Goal: Task Accomplishment & Management: Manage account settings

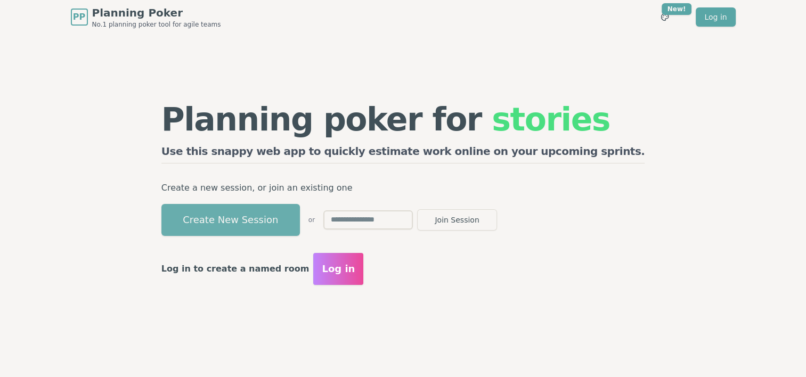
click at [300, 222] on button "Create New Session" at bounding box center [230, 220] width 138 height 32
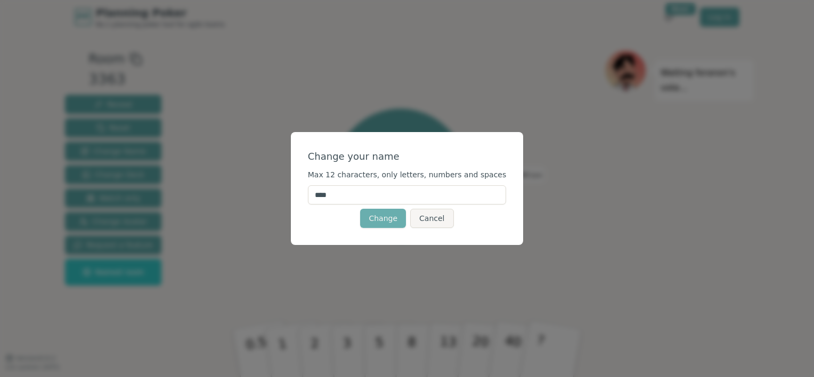
click at [383, 222] on button "Change" at bounding box center [383, 218] width 46 height 19
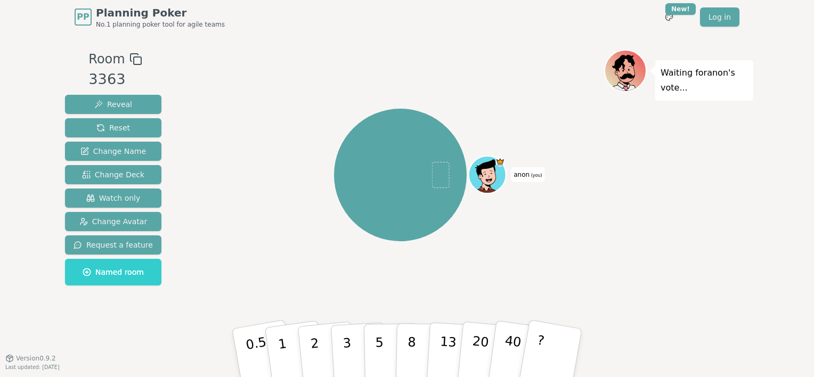
click at [113, 15] on span "Planning Poker" at bounding box center [160, 12] width 129 height 15
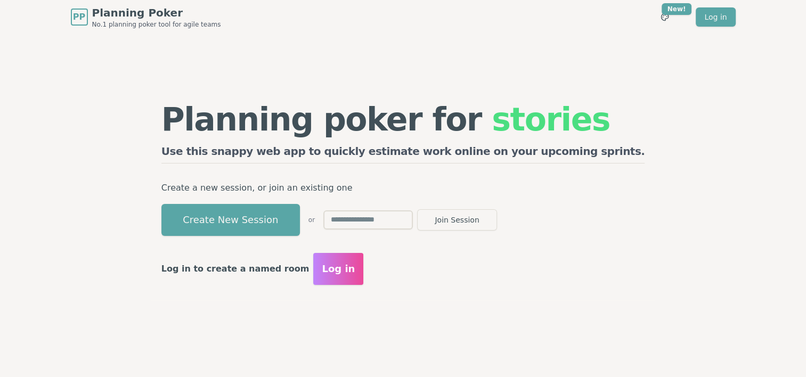
click at [354, 263] on span "Log in" at bounding box center [338, 269] width 33 height 15
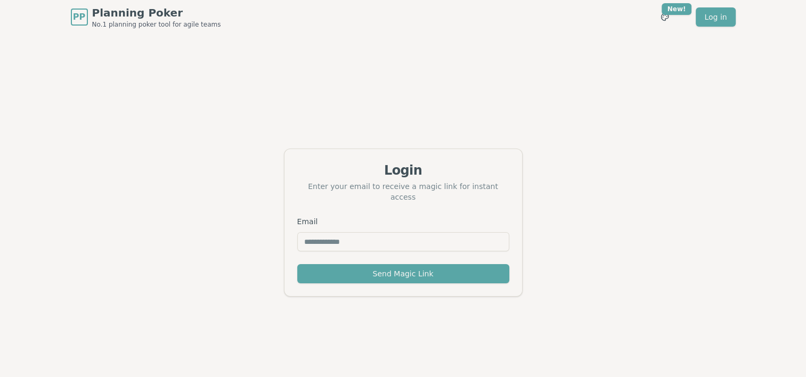
click at [345, 235] on input "Email" at bounding box center [403, 241] width 212 height 19
type input "********"
click at [345, 234] on input "********" at bounding box center [403, 241] width 212 height 19
type input "**********"
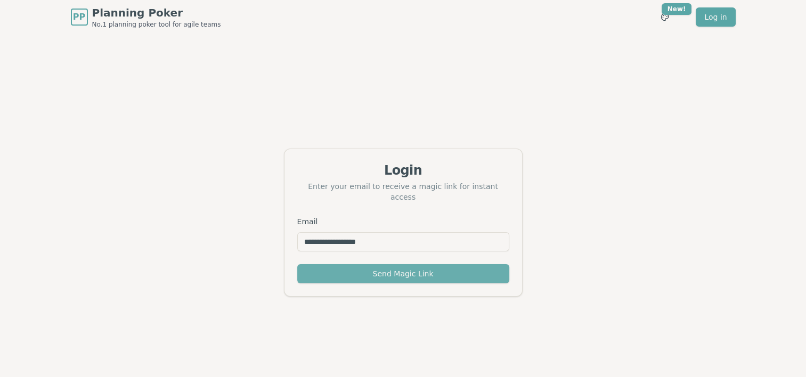
click at [371, 271] on button "Send Magic Link" at bounding box center [403, 273] width 212 height 19
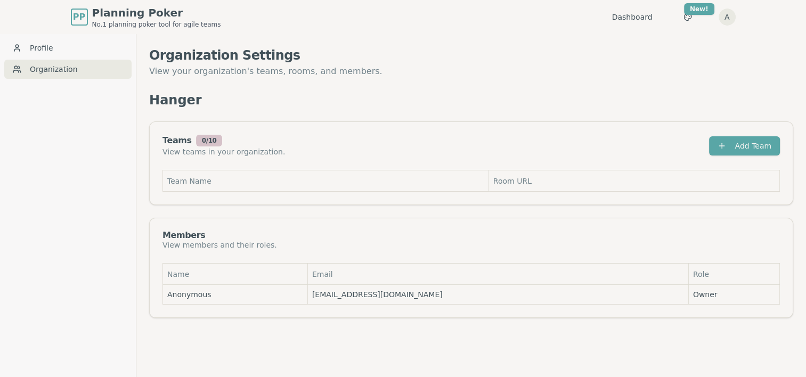
click at [297, 167] on div "Teams 0 / 10 View teams in your organization. Add Team" at bounding box center [471, 146] width 643 height 48
click at [307, 175] on th "Team Name" at bounding box center [326, 180] width 326 height 21
click at [238, 176] on th "Team Name" at bounding box center [326, 180] width 326 height 21
click at [733, 145] on button "Add Team" at bounding box center [744, 145] width 71 height 19
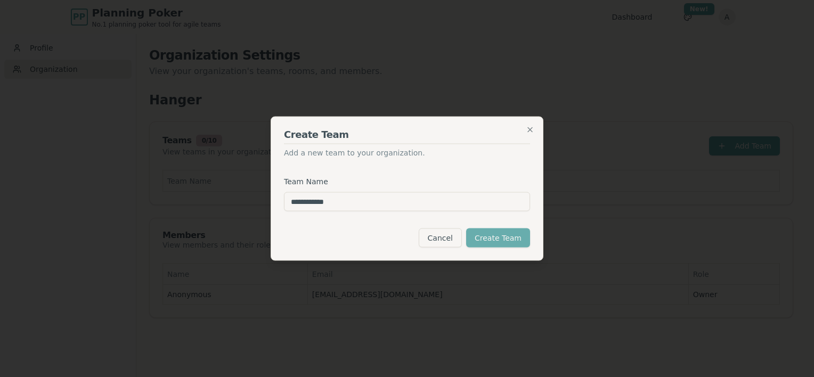
click at [514, 242] on button "Create Team" at bounding box center [498, 238] width 64 height 19
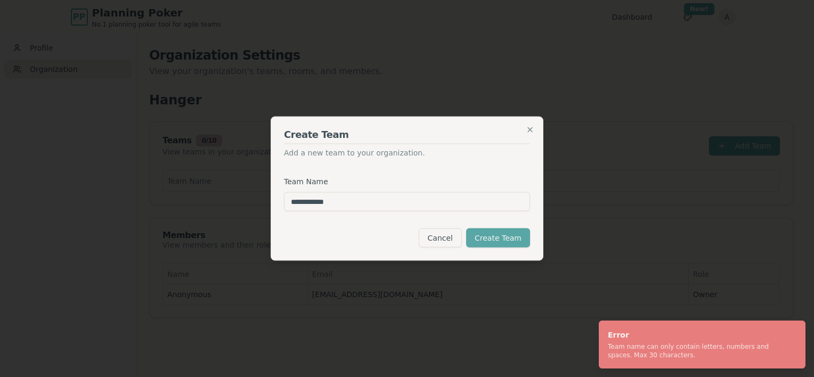
click at [338, 208] on input "**********" at bounding box center [407, 201] width 246 height 19
drag, startPoint x: 341, startPoint y: 201, endPoint x: 317, endPoint y: 206, distance: 23.8
click at [317, 206] on input "**********" at bounding box center [407, 201] width 246 height 19
type input "*******"
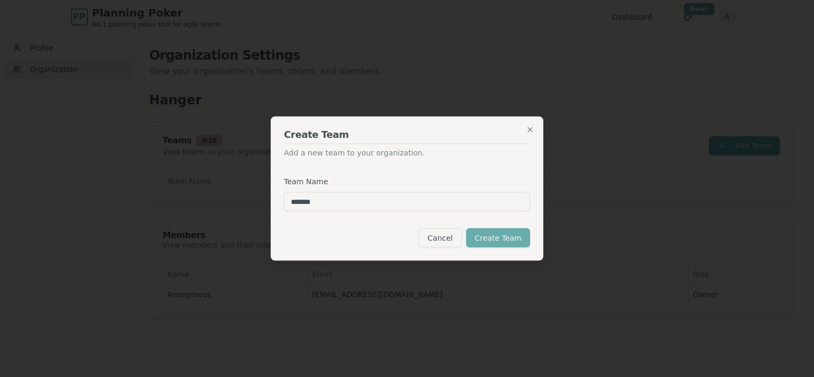
click at [486, 241] on button "Create Team" at bounding box center [498, 238] width 64 height 19
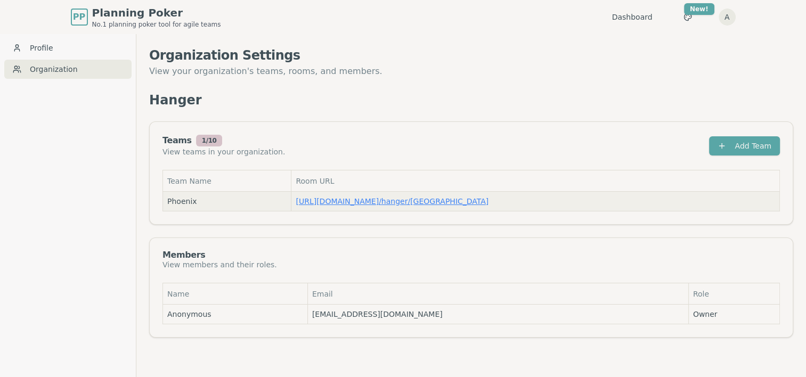
click at [353, 201] on link "https://planning-poker.com / hanger/phoenix" at bounding box center [392, 201] width 193 height 9
click at [348, 200] on link "https://planning-poker.com / hanger/phoenix" at bounding box center [392, 201] width 193 height 9
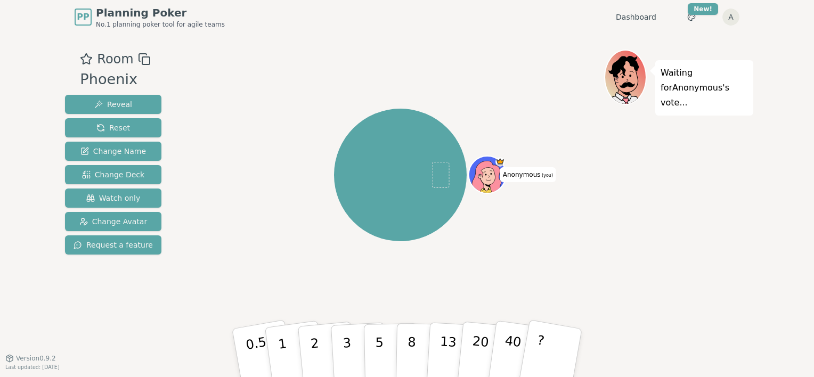
click at [483, 175] on icon at bounding box center [480, 176] width 6 height 5
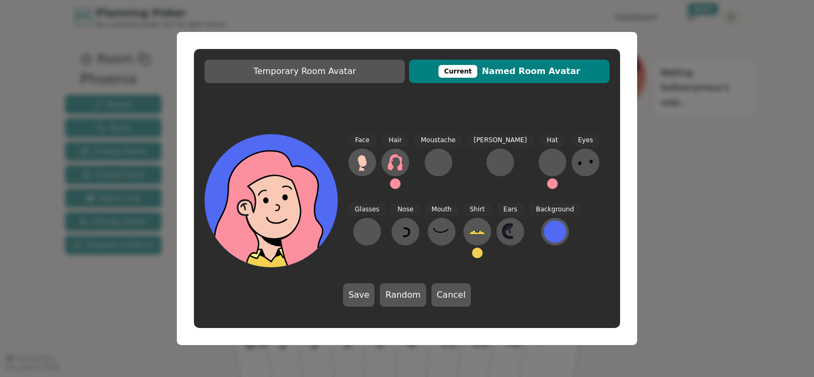
click at [394, 183] on button at bounding box center [395, 183] width 11 height 11
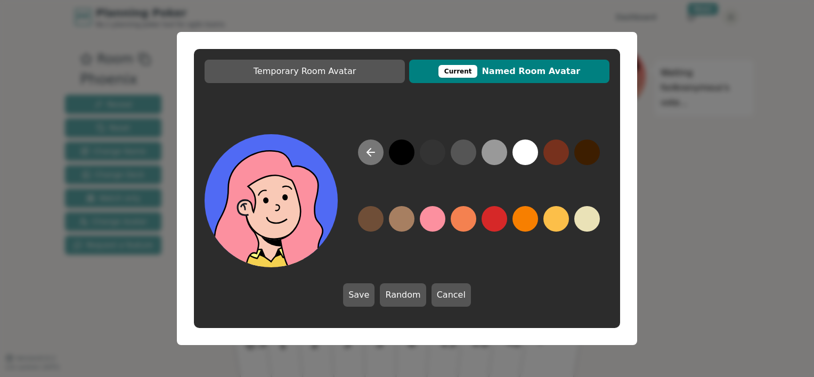
click at [373, 154] on icon at bounding box center [370, 152] width 13 height 13
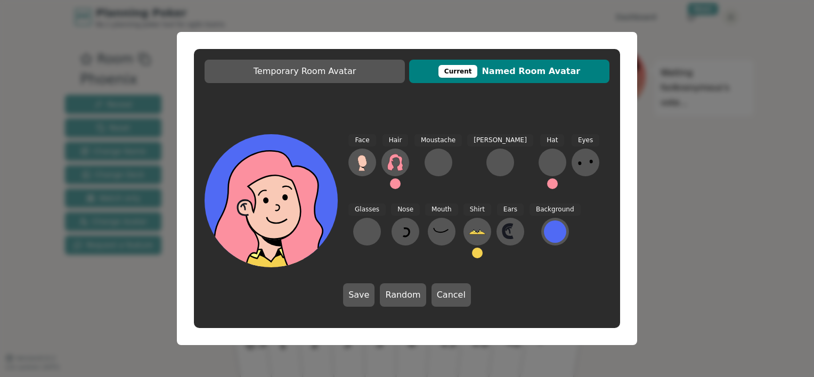
click at [394, 187] on button at bounding box center [395, 183] width 11 height 11
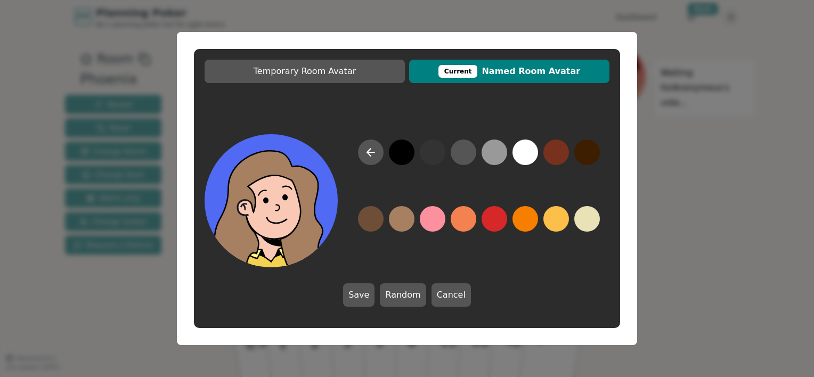
click at [409, 226] on button at bounding box center [402, 219] width 26 height 26
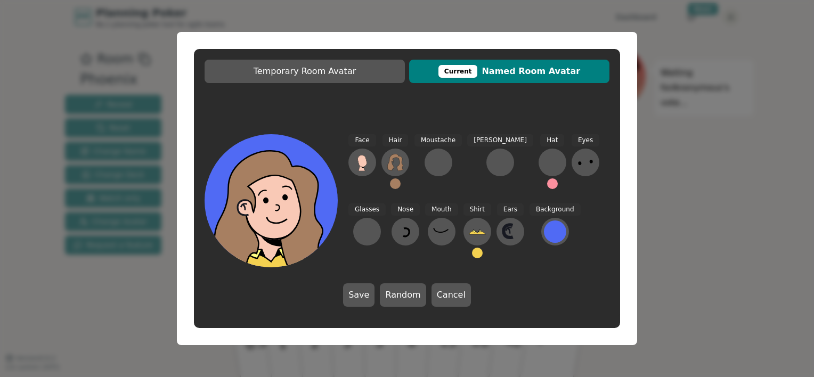
click at [396, 183] on button at bounding box center [395, 183] width 11 height 11
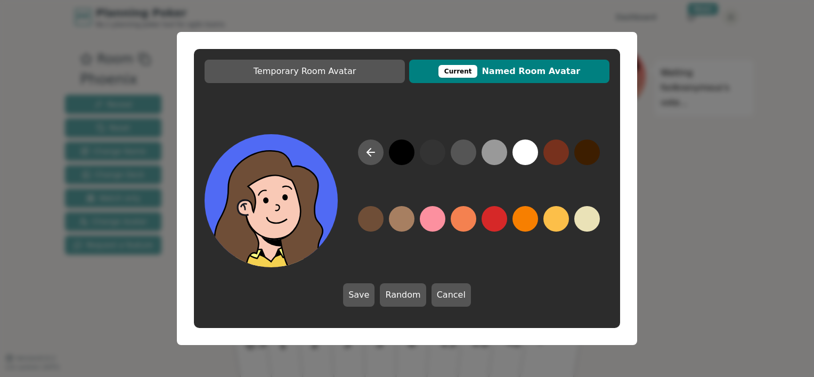
click at [376, 216] on button at bounding box center [371, 219] width 26 height 26
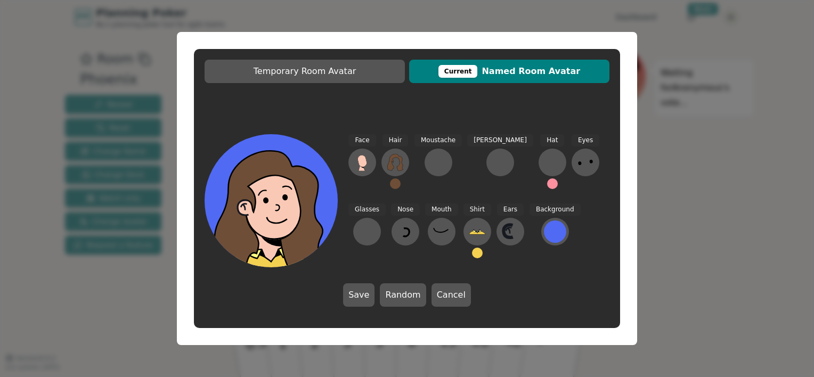
click at [400, 183] on button at bounding box center [395, 183] width 11 height 11
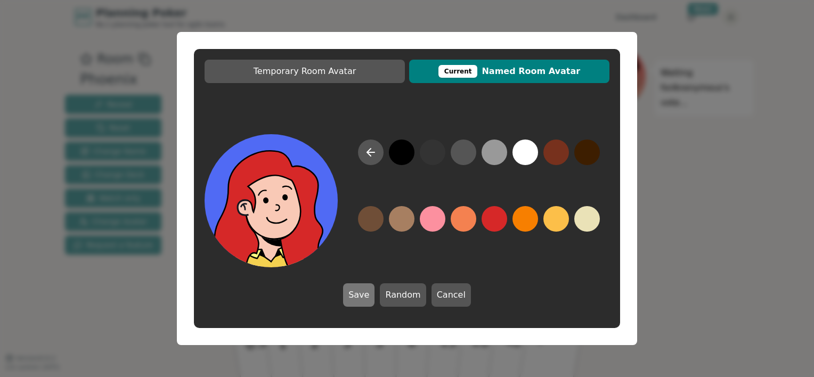
click at [371, 298] on button "Save" at bounding box center [358, 294] width 31 height 23
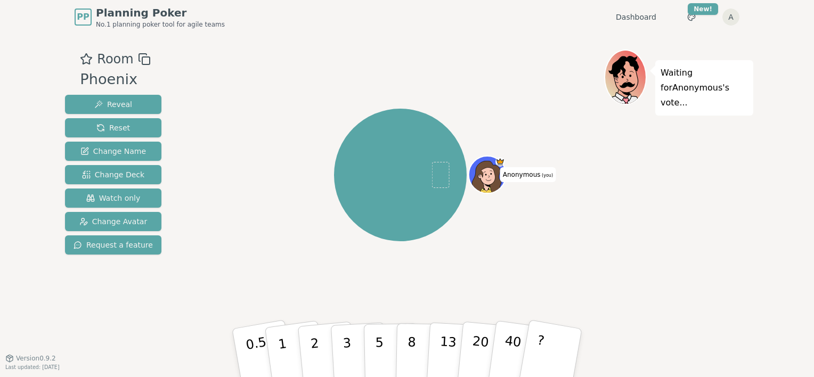
click at [486, 175] on div at bounding box center [488, 186] width 36 height 32
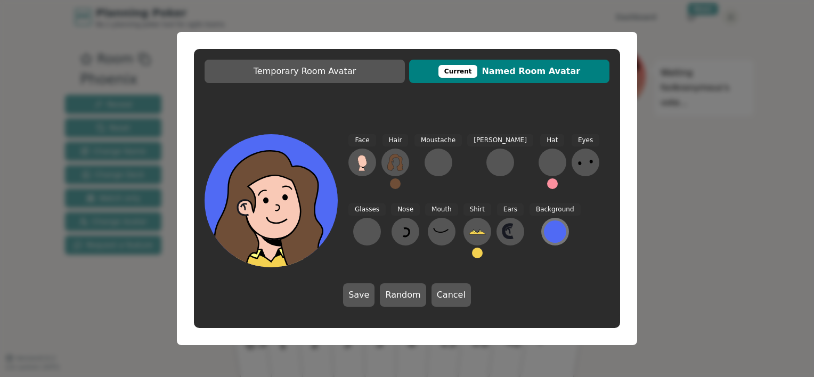
click at [544, 232] on div at bounding box center [555, 232] width 22 height 22
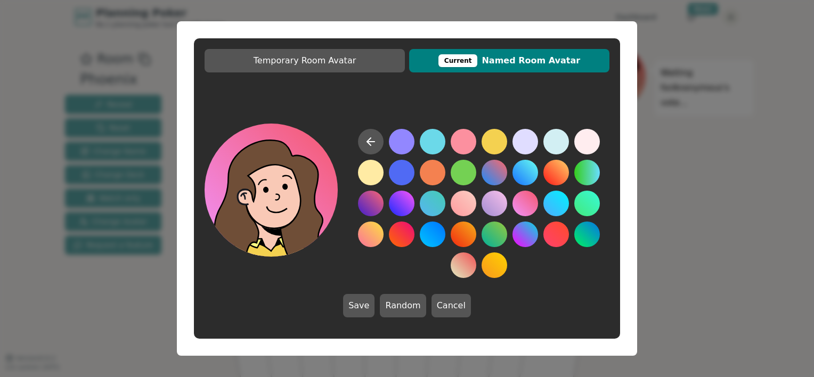
click at [527, 209] on button at bounding box center [525, 204] width 26 height 26
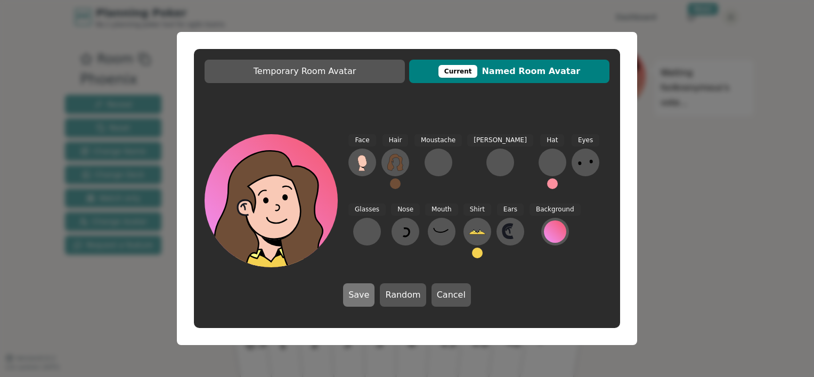
click at [367, 297] on button "Save" at bounding box center [358, 294] width 31 height 23
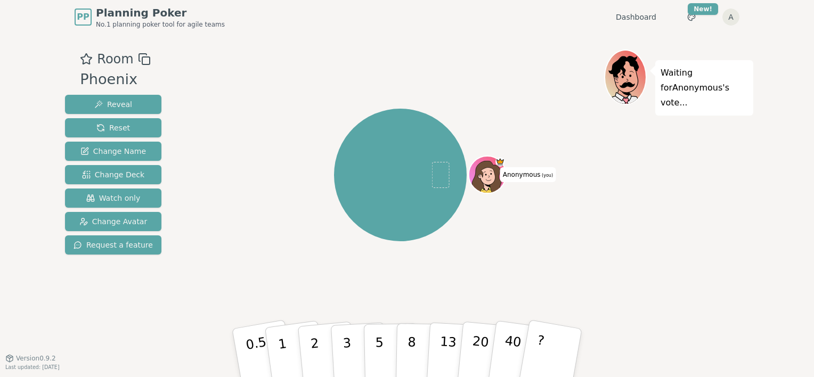
click at [485, 179] on icon at bounding box center [489, 181] width 18 height 6
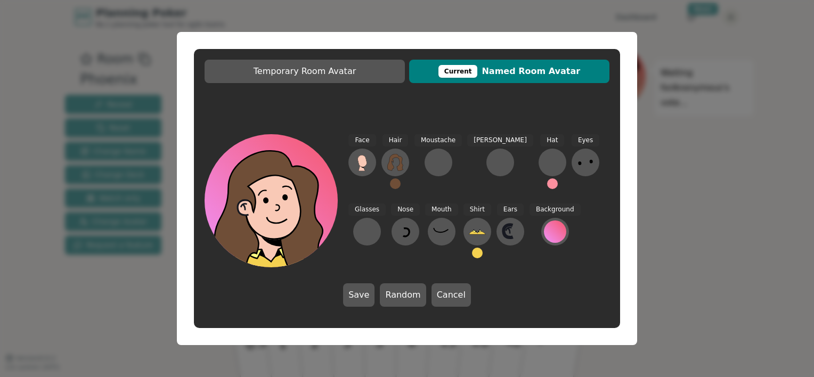
click at [547, 181] on button at bounding box center [552, 183] width 11 height 11
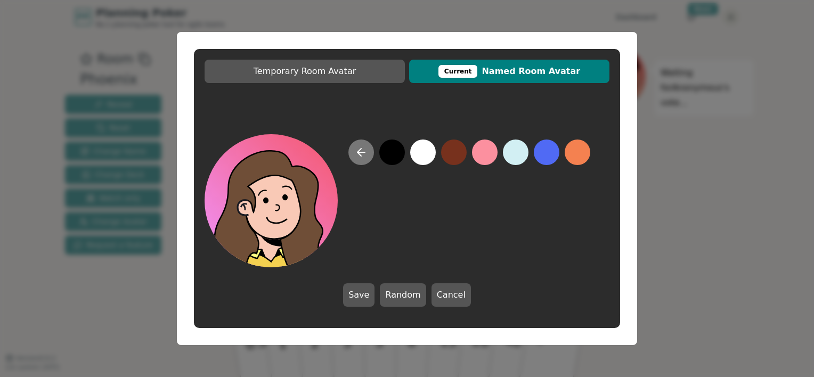
click at [357, 155] on icon at bounding box center [361, 152] width 13 height 13
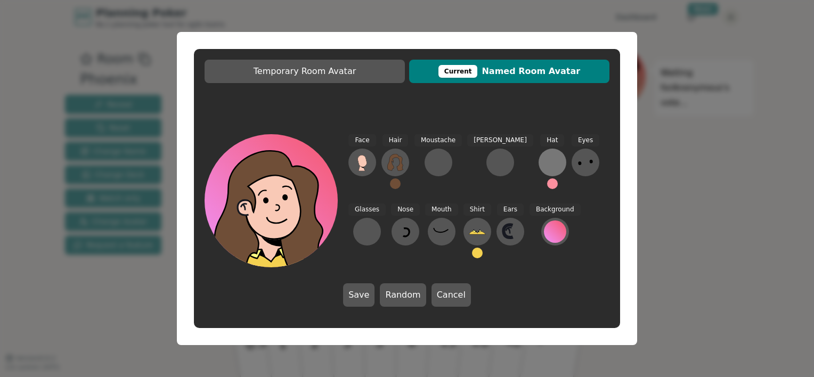
click at [544, 158] on div at bounding box center [552, 162] width 17 height 17
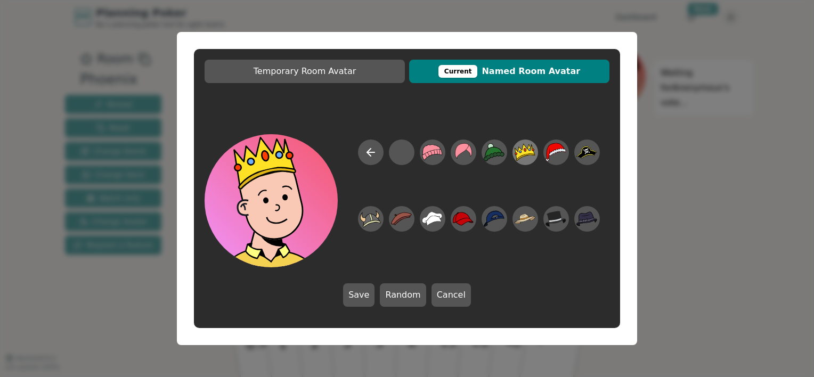
click at [517, 154] on icon at bounding box center [517, 154] width 2 height 2
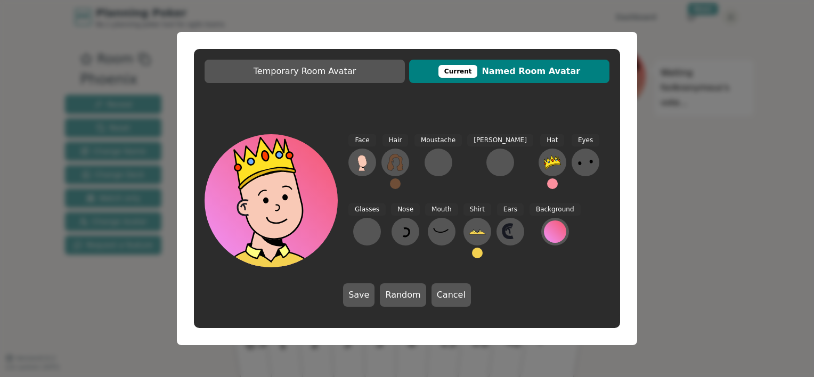
click at [547, 182] on button at bounding box center [552, 183] width 11 height 11
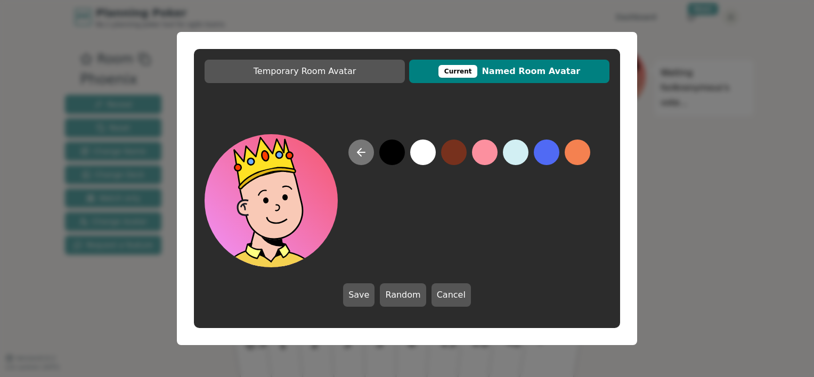
click at [371, 153] on button at bounding box center [361, 153] width 26 height 26
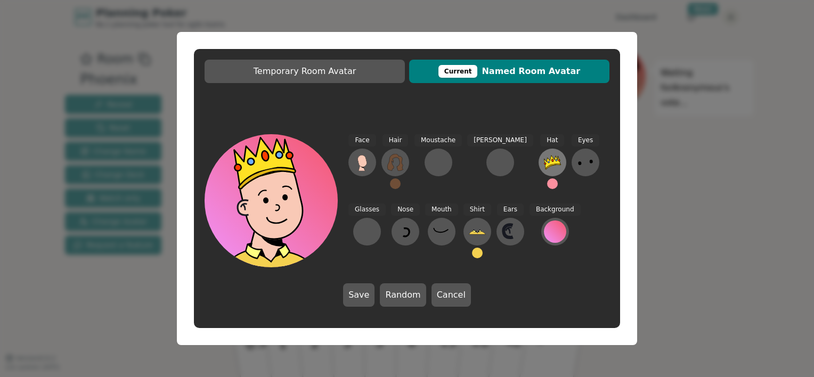
click at [538, 153] on button at bounding box center [552, 163] width 28 height 28
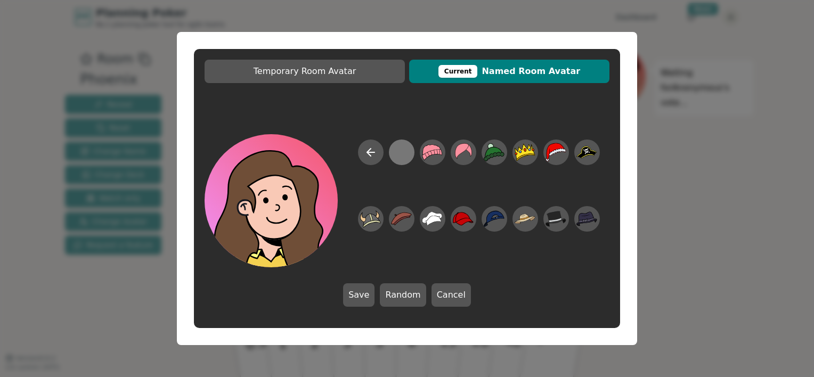
click at [396, 149] on div at bounding box center [401, 153] width 21 height 24
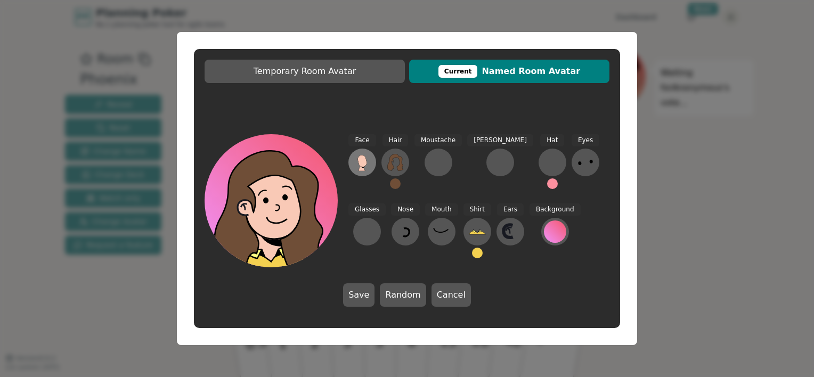
click at [362, 159] on icon at bounding box center [361, 161] width 9 height 12
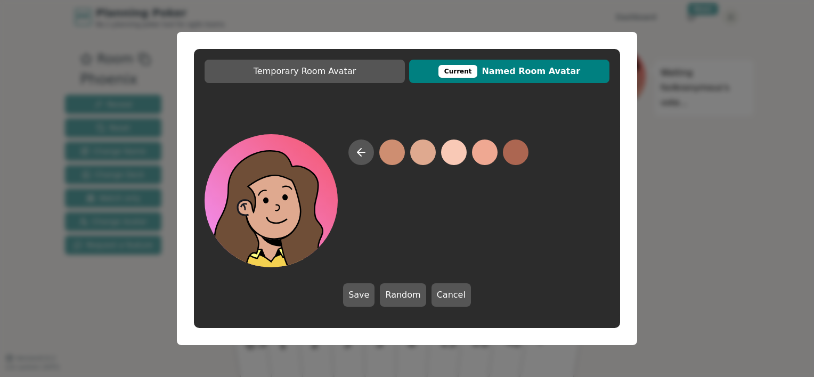
click at [414, 153] on button at bounding box center [423, 153] width 26 height 26
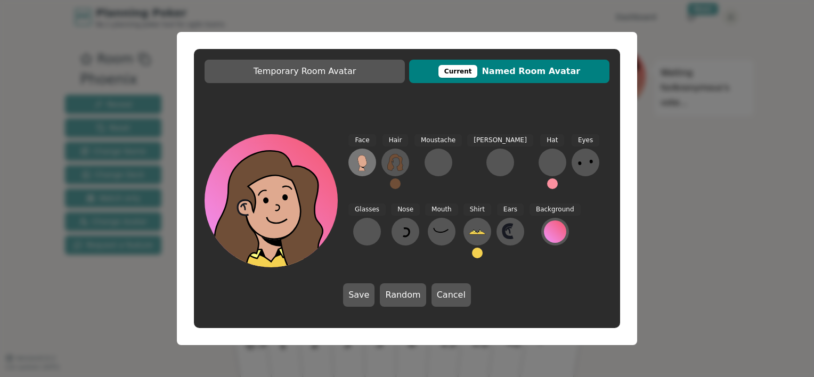
click at [365, 156] on icon at bounding box center [362, 162] width 17 height 17
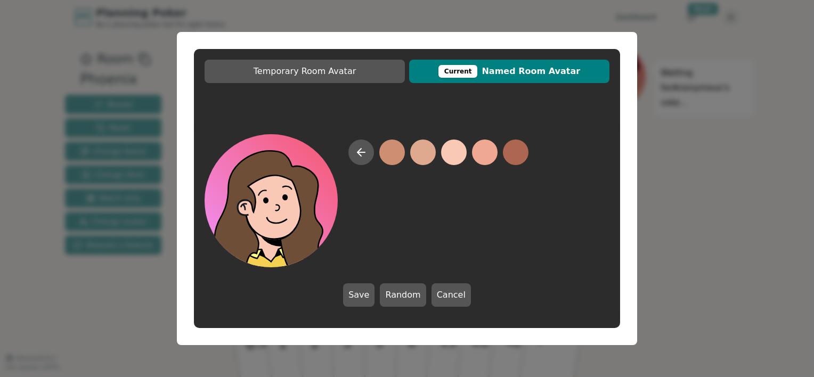
click at [460, 152] on button at bounding box center [454, 153] width 26 height 26
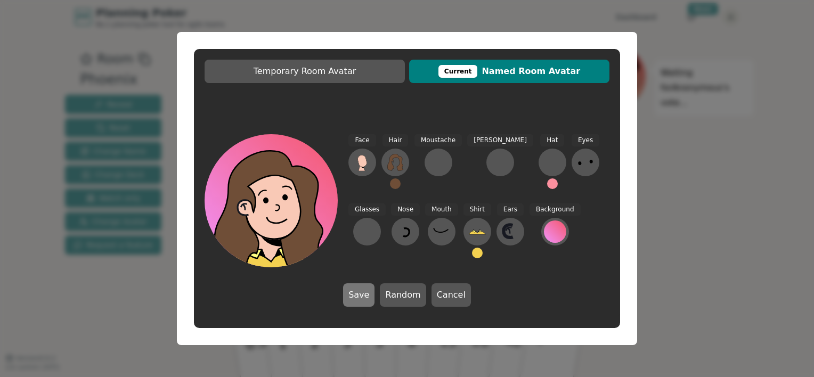
click at [366, 296] on button "Save" at bounding box center [358, 294] width 31 height 23
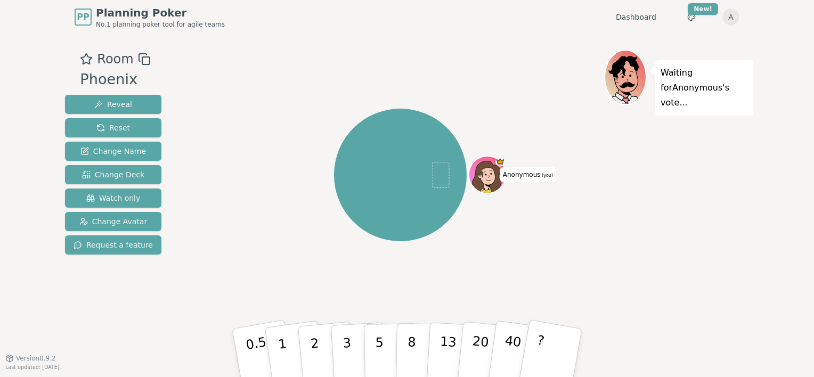
click at [520, 179] on span "Anonymous (you)" at bounding box center [527, 174] width 55 height 15
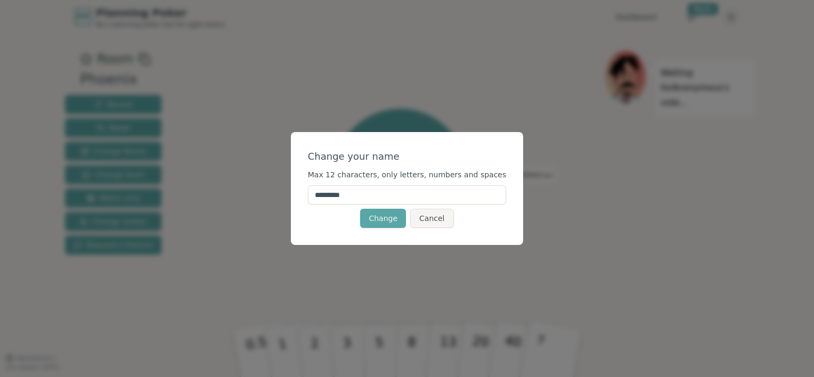
click at [395, 194] on input "*********" at bounding box center [407, 194] width 199 height 19
drag, startPoint x: 395, startPoint y: 194, endPoint x: 395, endPoint y: 184, distance: 10.1
click at [395, 194] on input "*********" at bounding box center [407, 194] width 199 height 19
type input "********"
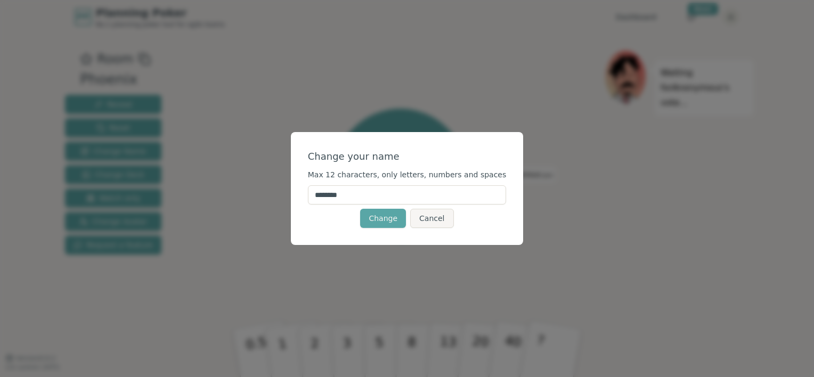
click button "Change" at bounding box center [383, 218] width 46 height 19
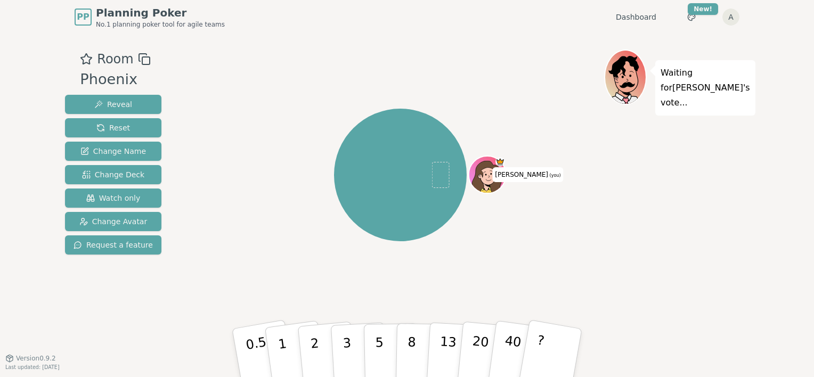
click at [139, 61] on icon at bounding box center [144, 59] width 13 height 13
click at [691, 15] on html "PP Planning Poker No.1 planning poker tool for agile teams Dashboard Toggle the…" at bounding box center [407, 188] width 814 height 377
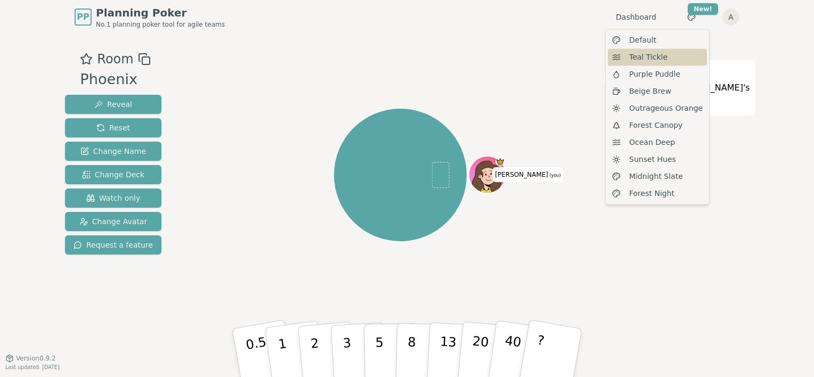
click at [665, 51] on div "Teal Tickle" at bounding box center [657, 56] width 99 height 17
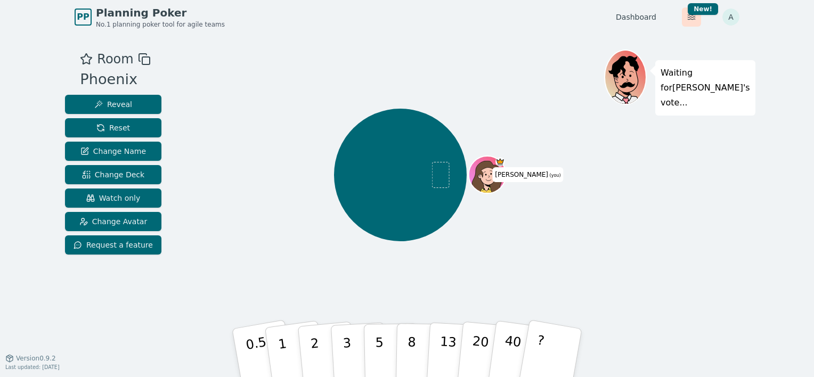
click at [687, 19] on html "PP Planning Poker No.1 planning poker tool for agile teams Dashboard Toggle the…" at bounding box center [407, 188] width 814 height 377
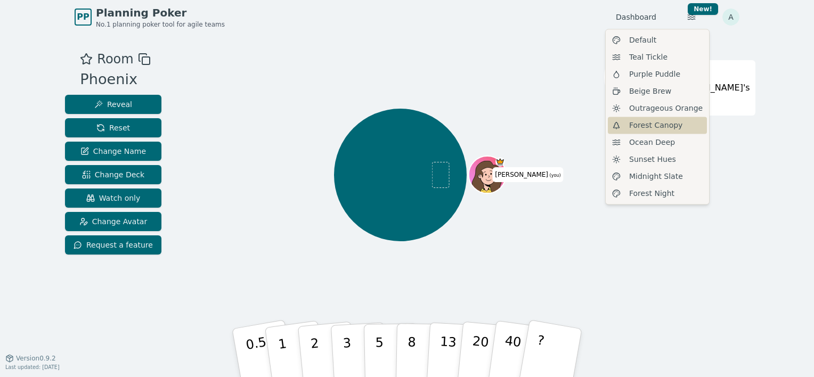
click at [680, 130] on div "Forest Canopy" at bounding box center [657, 125] width 99 height 17
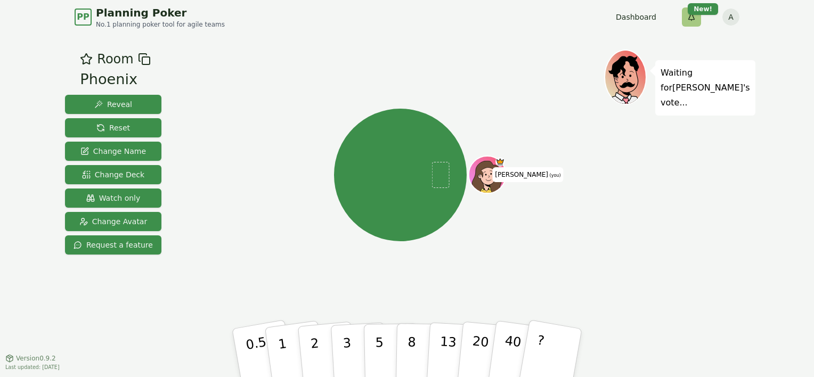
click at [686, 21] on html "PP Planning Poker No.1 planning poker tool for agile teams Dashboard Toggle the…" at bounding box center [407, 188] width 814 height 377
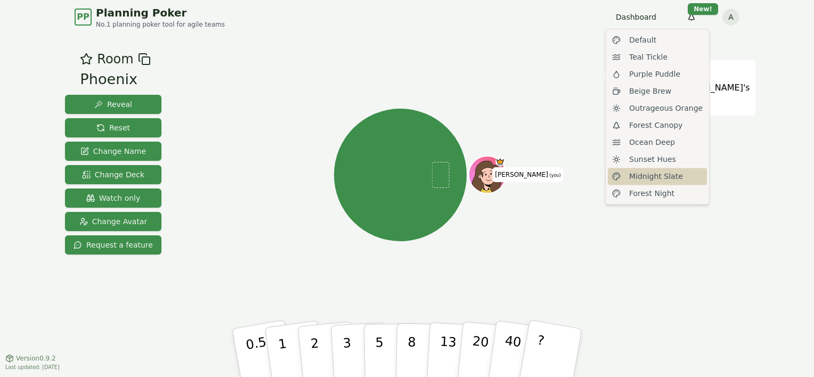
click at [663, 177] on span "Midnight Slate" at bounding box center [656, 176] width 54 height 11
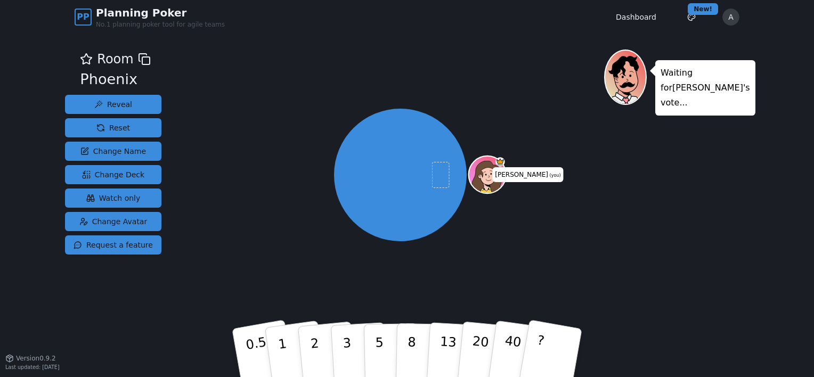
click at [688, 21] on html "PP Planning Poker No.1 planning poker tool for agile teams Dashboard Toggle the…" at bounding box center [407, 188] width 814 height 377
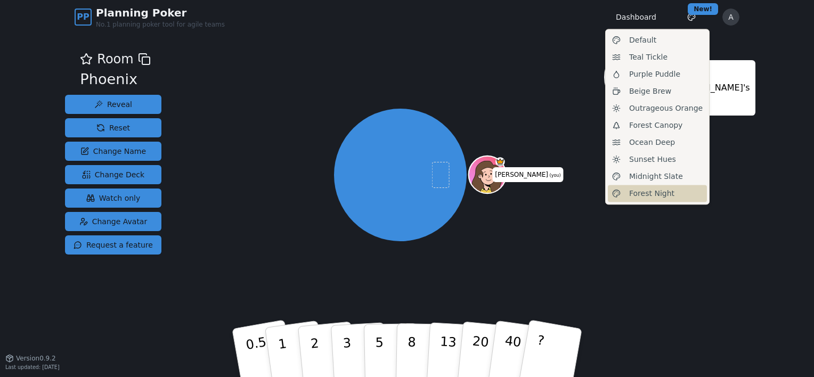
click at [658, 185] on div "Forest Night" at bounding box center [657, 193] width 99 height 17
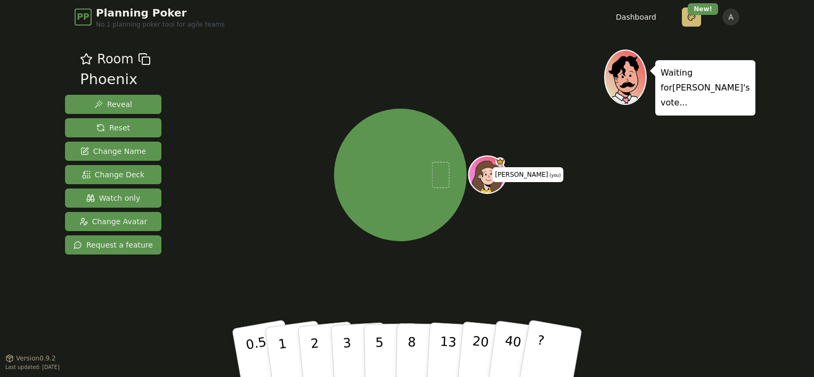
click at [688, 26] on html "PP Planning Poker No.1 planning poker tool for agile teams Dashboard Toggle the…" at bounding box center [407, 188] width 814 height 377
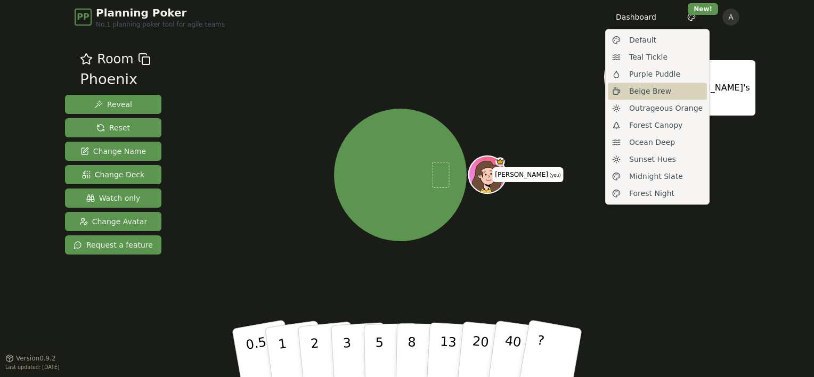
drag, startPoint x: 671, startPoint y: 99, endPoint x: 673, endPoint y: 94, distance: 5.5
click at [671, 98] on div "Beige Brew" at bounding box center [657, 91] width 99 height 17
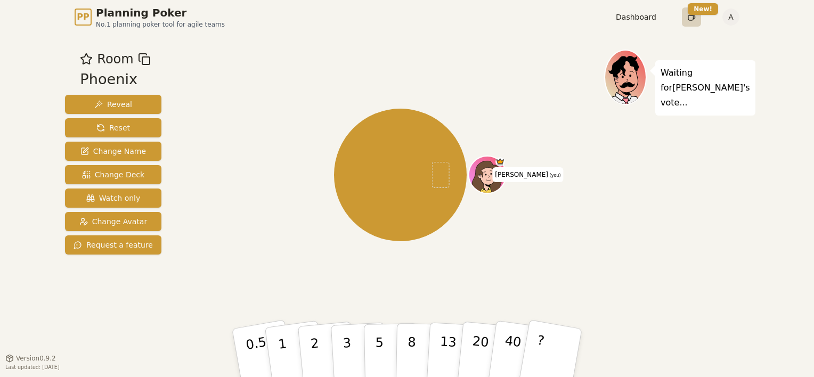
click at [687, 22] on html "PP Planning Poker No.1 planning poker tool for agile teams Dashboard Toggle the…" at bounding box center [407, 188] width 814 height 377
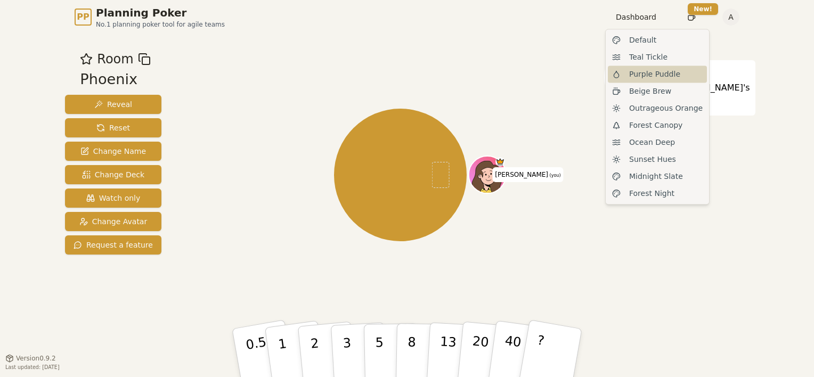
drag, startPoint x: 663, startPoint y: 70, endPoint x: 667, endPoint y: 62, distance: 8.6
click at [663, 69] on span "Purple Puddle" at bounding box center [654, 74] width 51 height 11
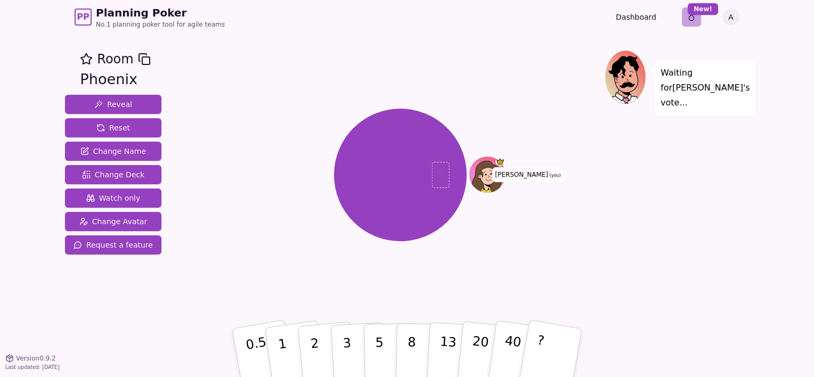
click at [692, 20] on html "PP Planning Poker No.1 planning poker tool for agile teams Dashboard Toggle the…" at bounding box center [407, 188] width 814 height 377
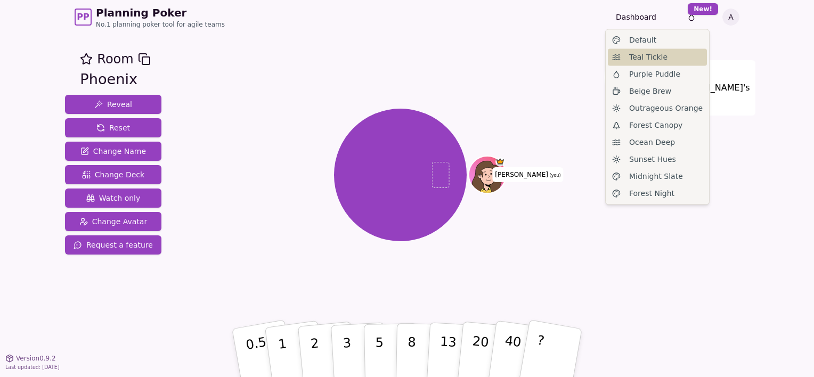
click at [679, 63] on div "Teal Tickle" at bounding box center [657, 56] width 99 height 17
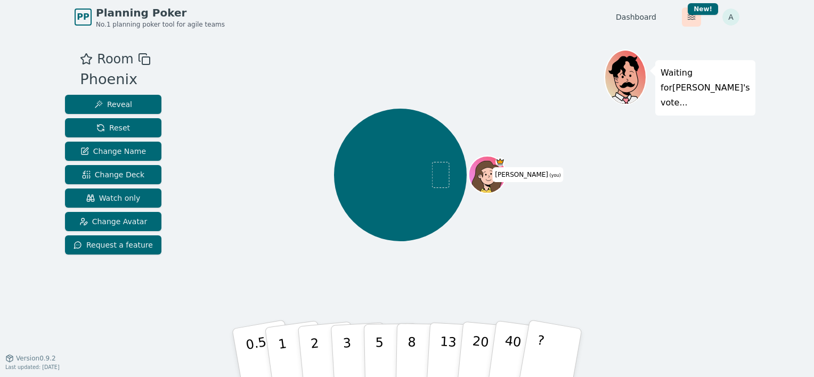
click at [694, 15] on html "PP Planning Poker No.1 planning poker tool for agile teams Dashboard Toggle the…" at bounding box center [407, 188] width 814 height 377
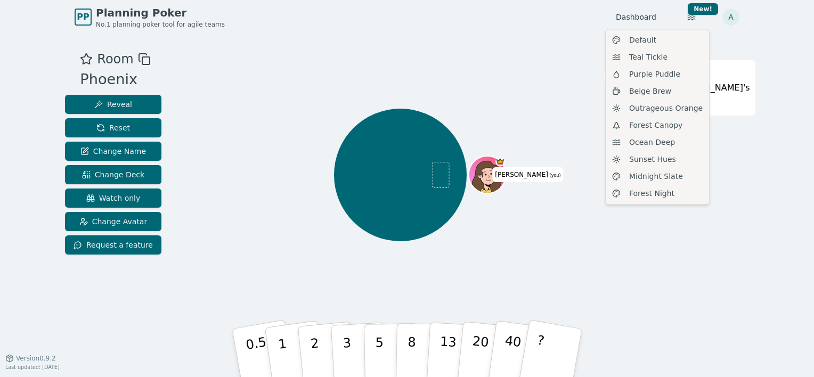
click at [539, 62] on html "PP Planning Poker No.1 planning poker tool for agile teams Dashboard Toggle the…" at bounding box center [407, 188] width 814 height 377
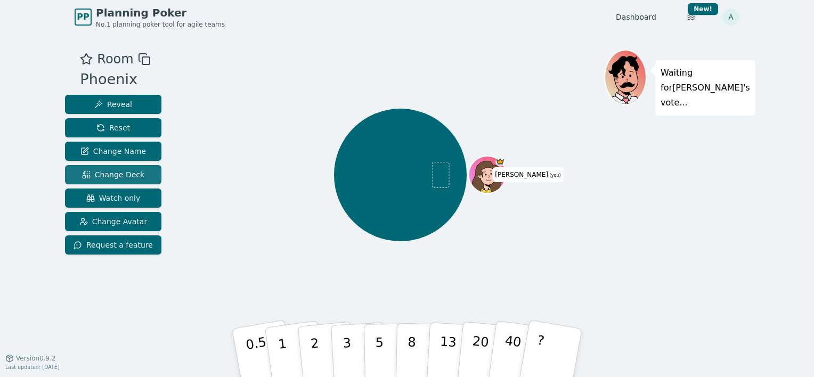
click at [129, 172] on span "Change Deck" at bounding box center [113, 174] width 62 height 11
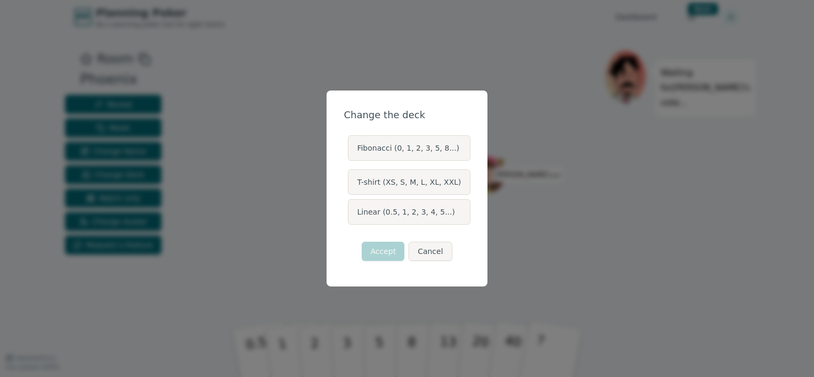
click at [413, 149] on label "Fibonacci (0, 1, 2, 3, 5, 8...)" at bounding box center [409, 148] width 122 height 26
click at [352, 149] on button "Fibonacci (0, 1, 2, 3, 5, 8...)" at bounding box center [347, 148] width 9 height 9
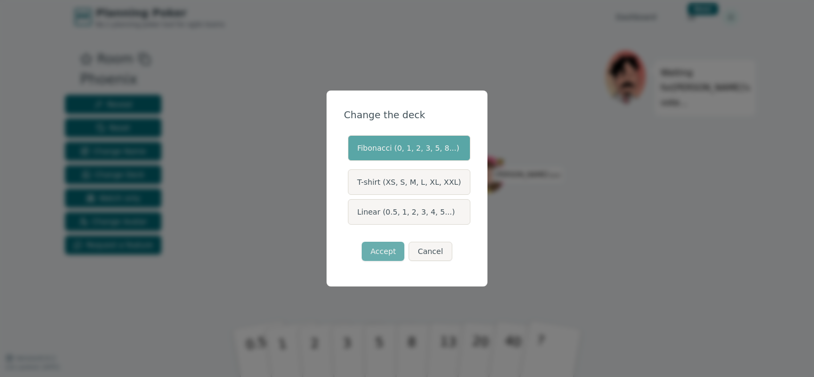
click at [390, 251] on button "Accept" at bounding box center [383, 251] width 43 height 19
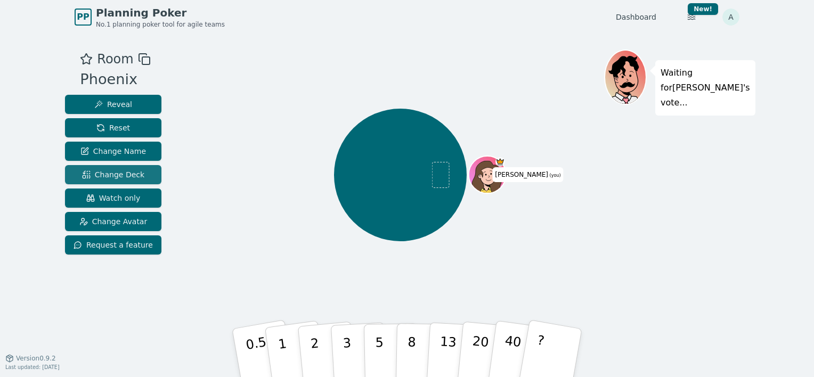
click at [105, 169] on span "Change Deck" at bounding box center [113, 174] width 62 height 11
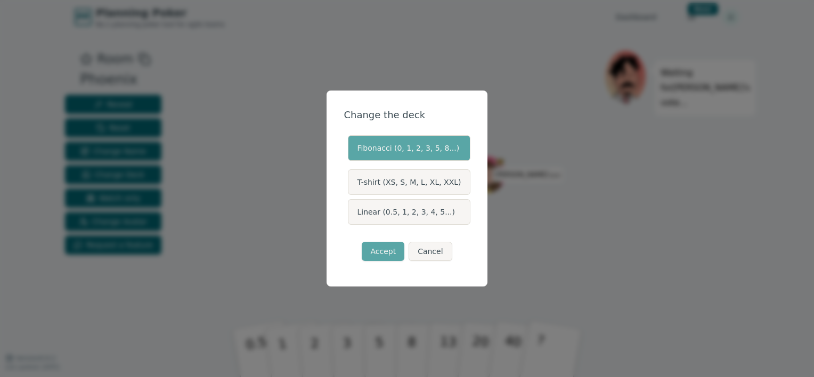
click at [424, 153] on label "Fibonacci (0, 1, 2, 3, 5, 8...)" at bounding box center [409, 148] width 122 height 26
click at [352, 152] on button "Fibonacci (0, 1, 2, 3, 5, 8...)" at bounding box center [347, 148] width 9 height 9
drag, startPoint x: 396, startPoint y: 252, endPoint x: 410, endPoint y: 242, distance: 16.7
click at [396, 251] on button "Accept" at bounding box center [383, 251] width 43 height 19
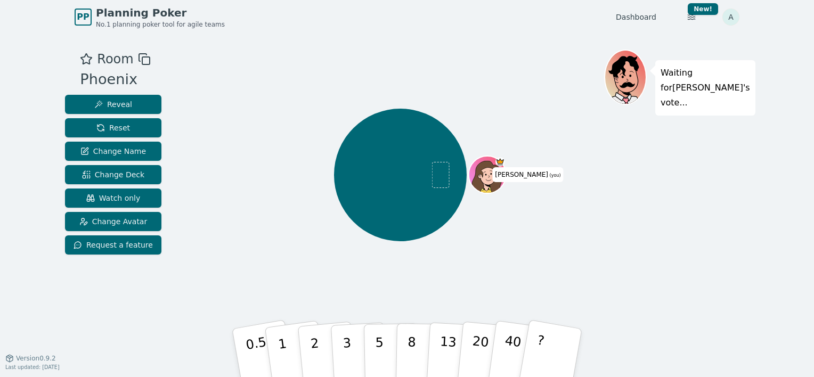
click at [733, 18] on html "PP Planning Poker No.1 planning poker tool for agile teams Dashboard Toggle the…" at bounding box center [407, 188] width 814 height 377
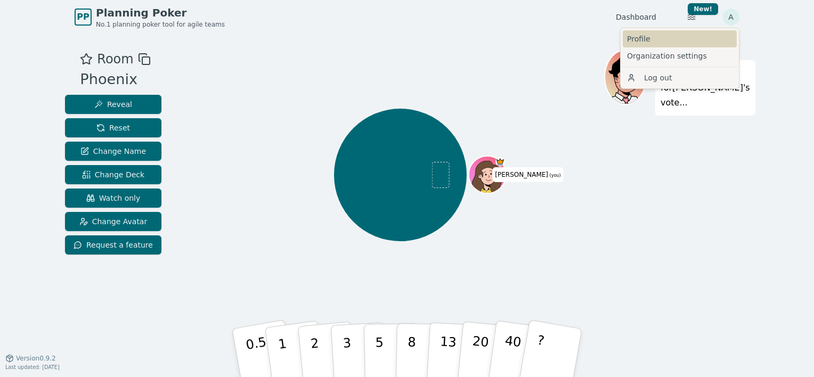
click at [707, 40] on link "Profile" at bounding box center [680, 38] width 114 height 17
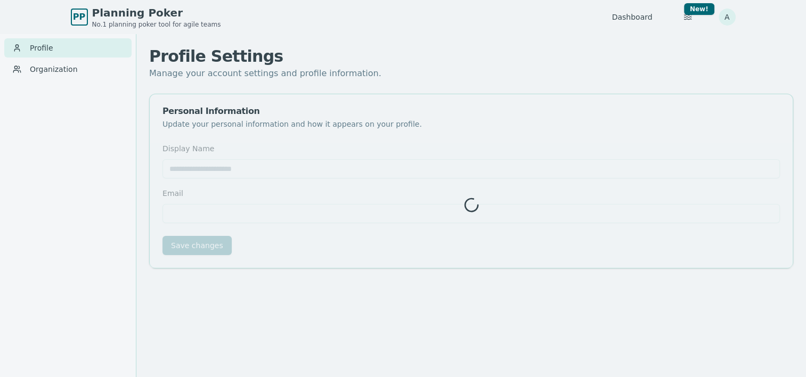
type input "********"
type input "**********"
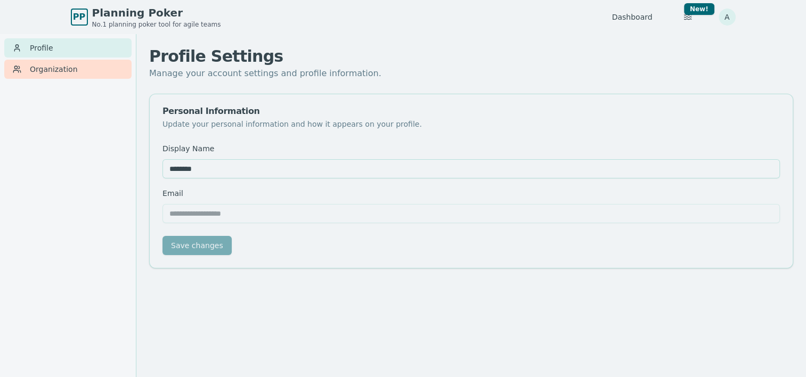
click at [77, 70] on link "Organization" at bounding box center [67, 69] width 127 height 19
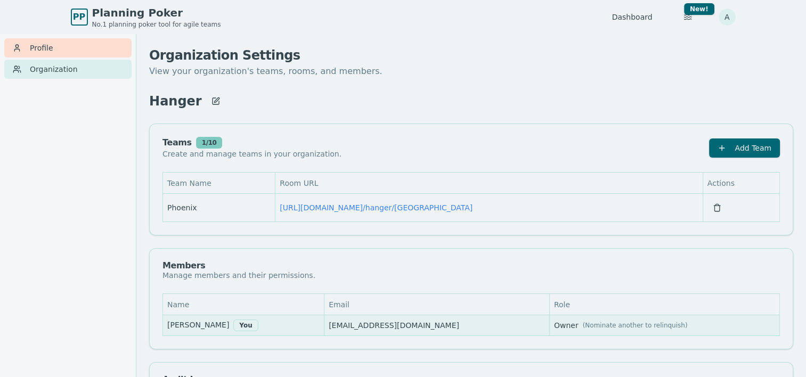
click at [91, 57] on link "Profile" at bounding box center [67, 47] width 127 height 19
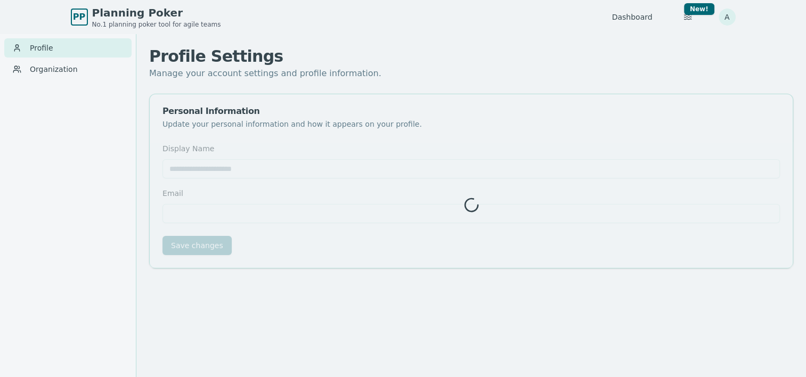
type input "********"
type input "**********"
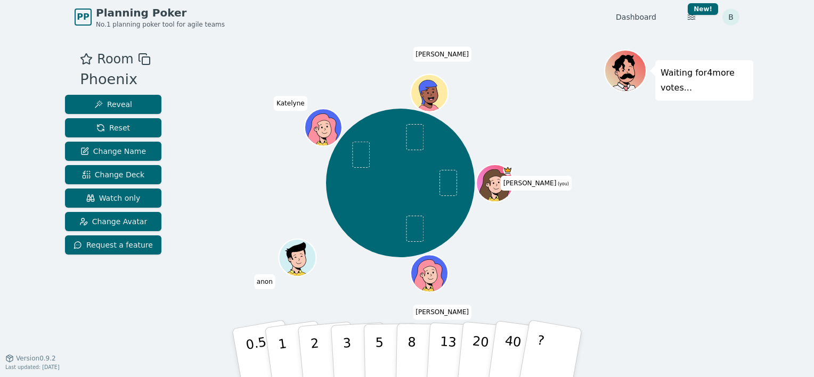
click at [691, 289] on div "Waiting for 4 more votes..." at bounding box center [678, 196] width 149 height 293
